Goal: Task Accomplishment & Management: Use online tool/utility

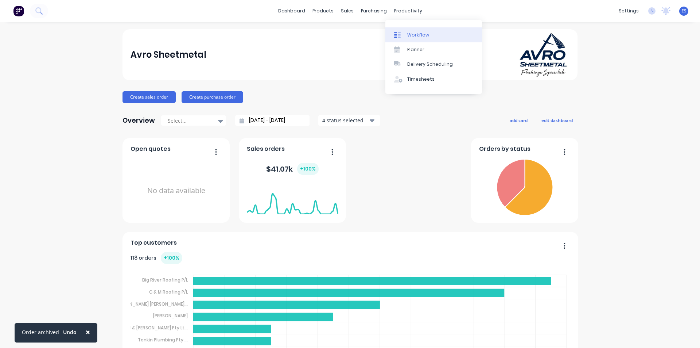
click at [415, 33] on div "Workflow" at bounding box center [418, 35] width 22 height 7
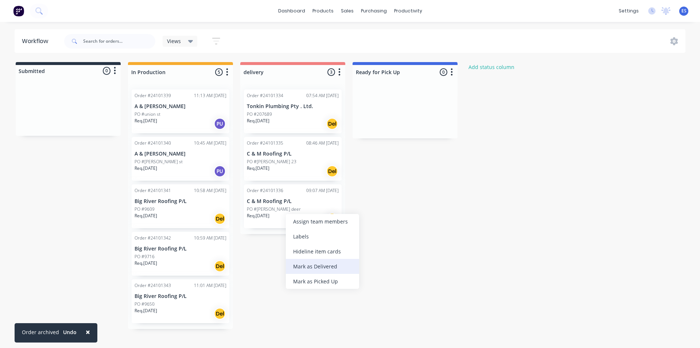
click at [307, 267] on div "Mark as Delivered" at bounding box center [322, 266] width 73 height 15
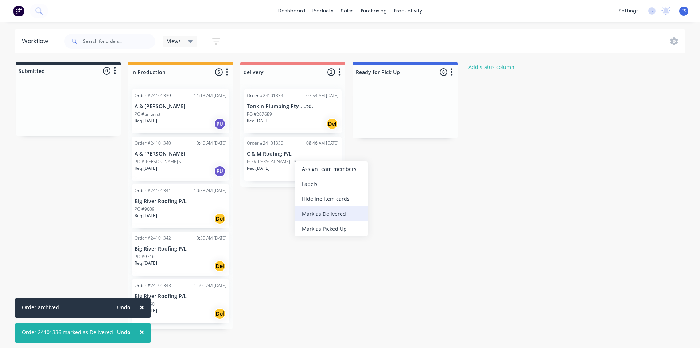
click at [321, 214] on div "Mark as Delivered" at bounding box center [331, 213] width 73 height 15
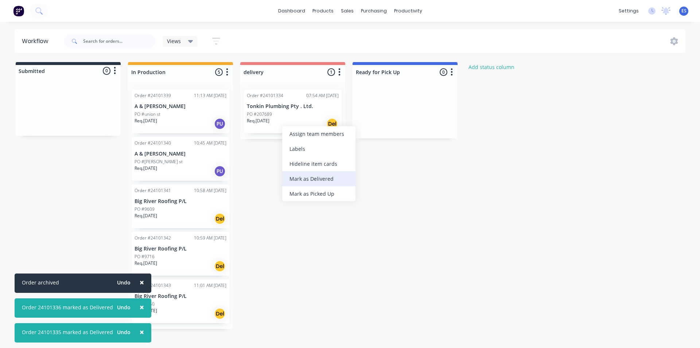
click at [318, 177] on div "Mark as Delivered" at bounding box center [318, 178] width 73 height 15
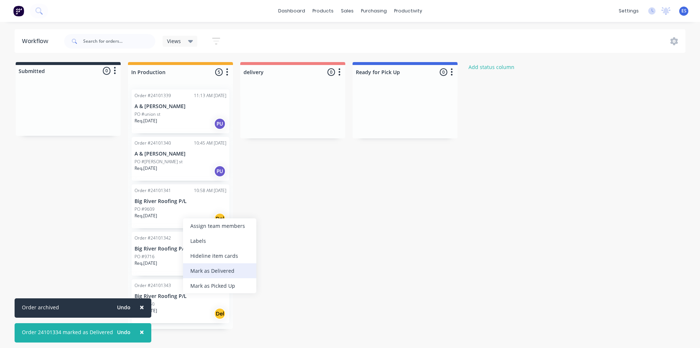
click at [227, 272] on div "Mark as Delivered" at bounding box center [219, 270] width 73 height 15
click at [215, 275] on div "Mark as Delivered" at bounding box center [225, 275] width 73 height 15
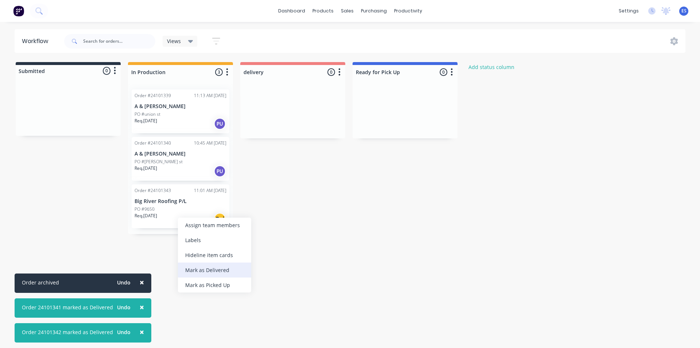
click at [210, 272] on div "Mark as Delivered" at bounding box center [214, 269] width 73 height 15
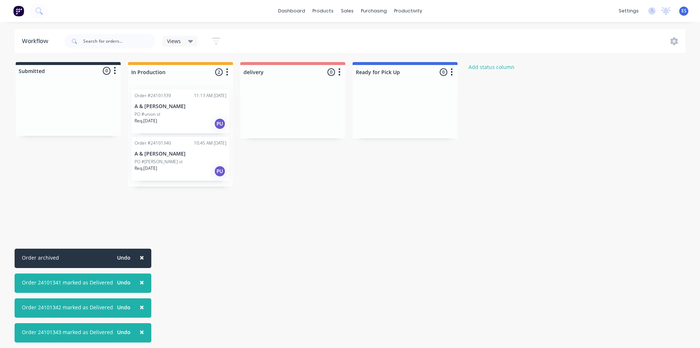
click at [16, 15] on img at bounding box center [18, 10] width 11 height 11
